Goal: Find specific page/section: Find specific page/section

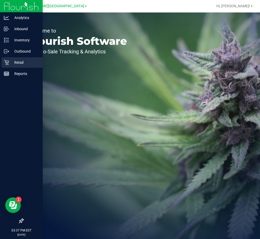
click at [11, 64] on p "Retail" at bounding box center [24, 62] width 31 height 6
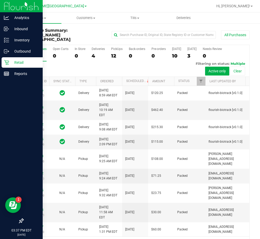
click at [16, 62] on p "Retail" at bounding box center [24, 62] width 31 height 6
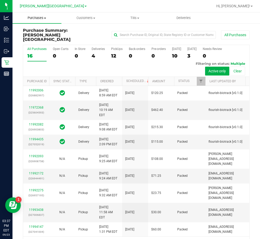
click at [38, 18] on span "Purchases" at bounding box center [36, 18] width 49 height 5
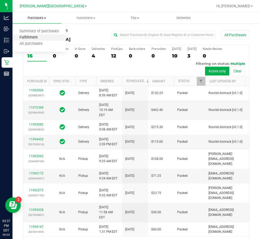
click at [31, 37] on span "Fulfillment" at bounding box center [28, 37] width 32 height 4
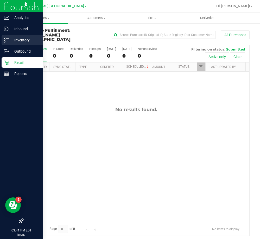
click at [5, 38] on icon at bounding box center [6, 39] width 5 height 5
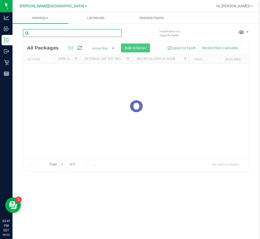
click at [66, 34] on input "text" at bounding box center [72, 33] width 99 height 8
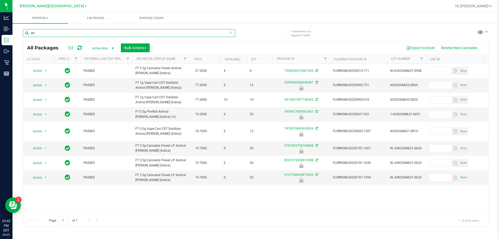
type input "a"
type input "r"
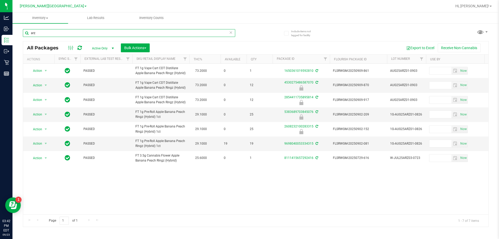
type input "arz"
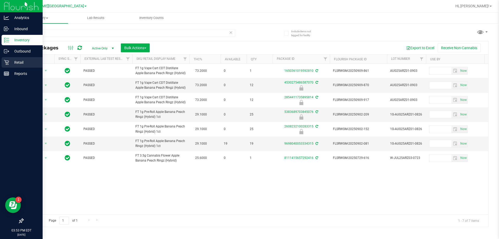
click at [11, 62] on p "Retail" at bounding box center [24, 62] width 31 height 6
